Goal: Transaction & Acquisition: Subscribe to service/newsletter

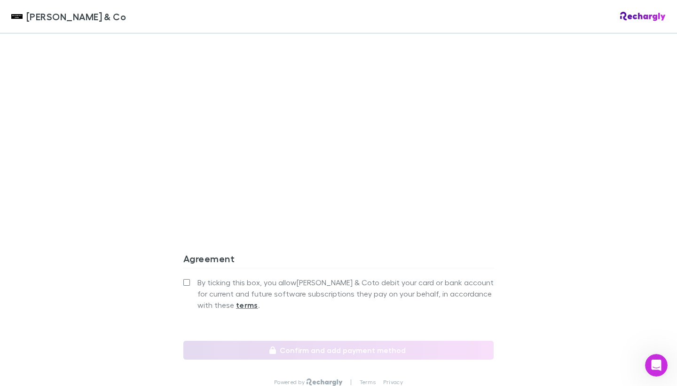
scroll to position [776, 0]
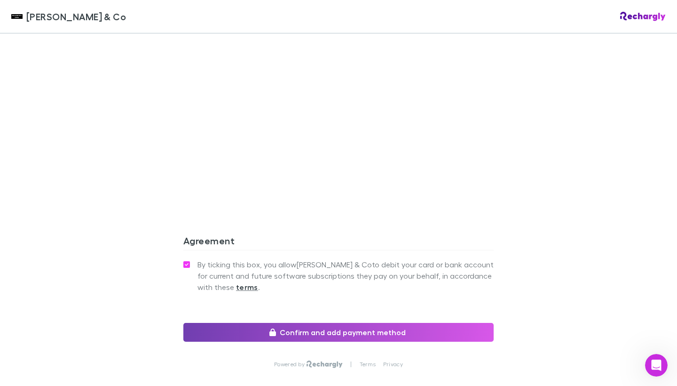
click at [306, 323] on button "Confirm and add payment method" at bounding box center [338, 332] width 310 height 19
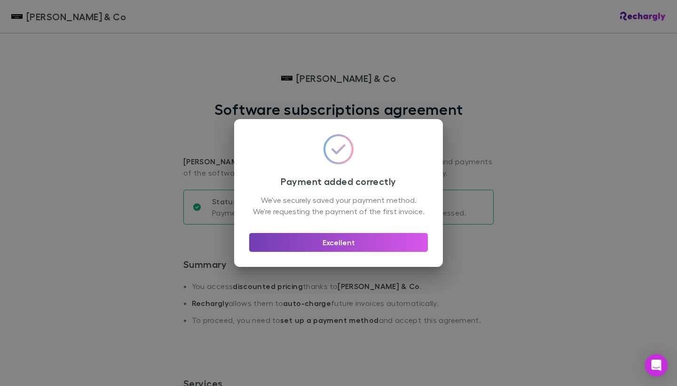
click at [367, 249] on button "Excellent" at bounding box center [338, 242] width 179 height 19
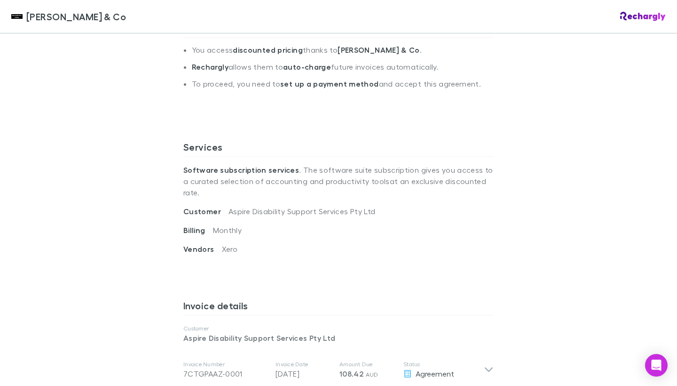
scroll to position [236, 0]
click at [333, 77] on li "Rechargly allows them to auto-charge future invoices automatically." at bounding box center [343, 70] width 302 height 17
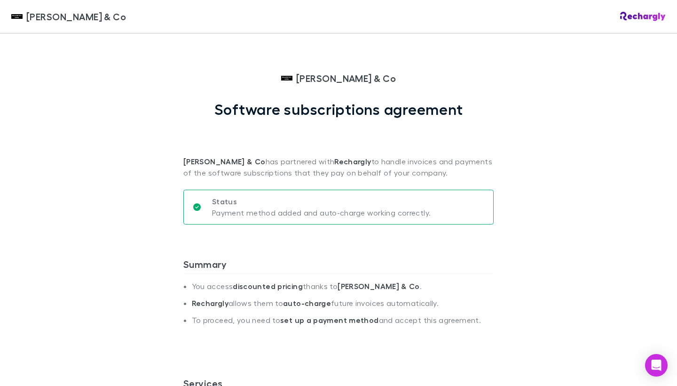
scroll to position [0, 0]
